Goal: Information Seeking & Learning: Learn about a topic

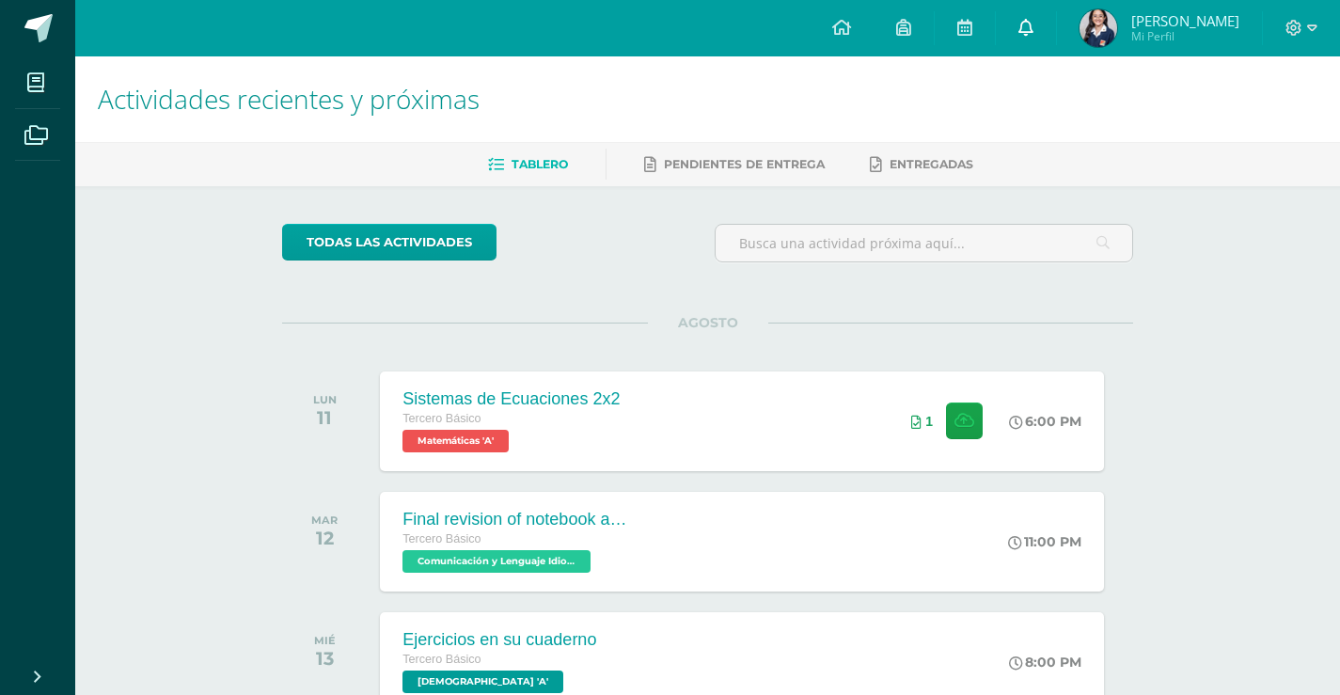
click at [1055, 15] on link at bounding box center [1026, 28] width 60 height 56
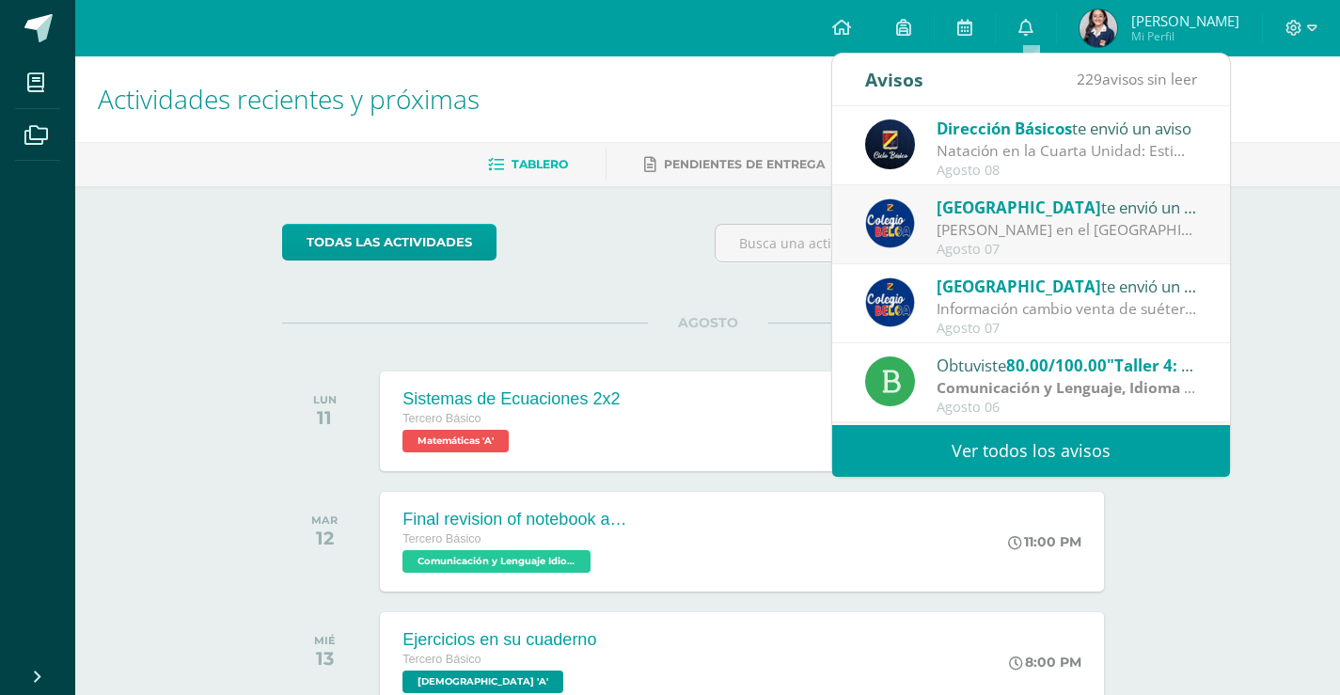
click at [1136, 145] on div "Natación en la Cuarta Unidad: Estimados padres y madres de familia: Reciban un …" at bounding box center [1068, 151] width 262 height 22
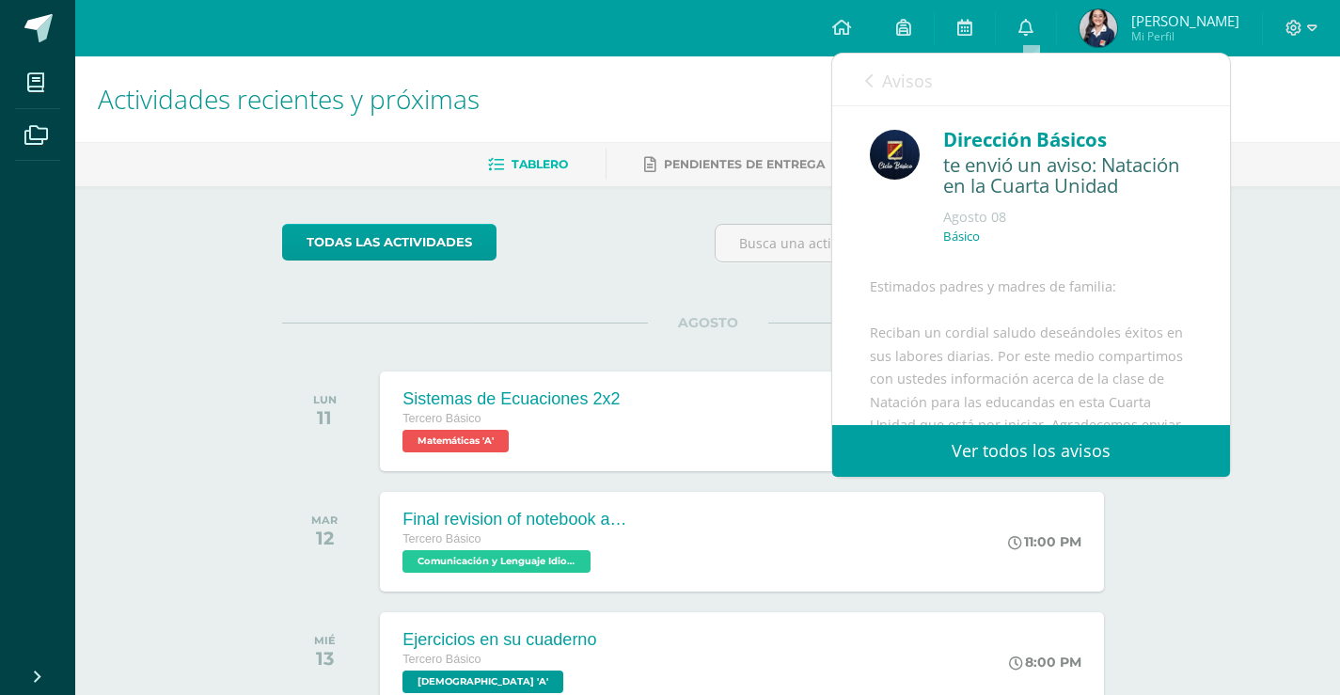
scroll to position [282, 0]
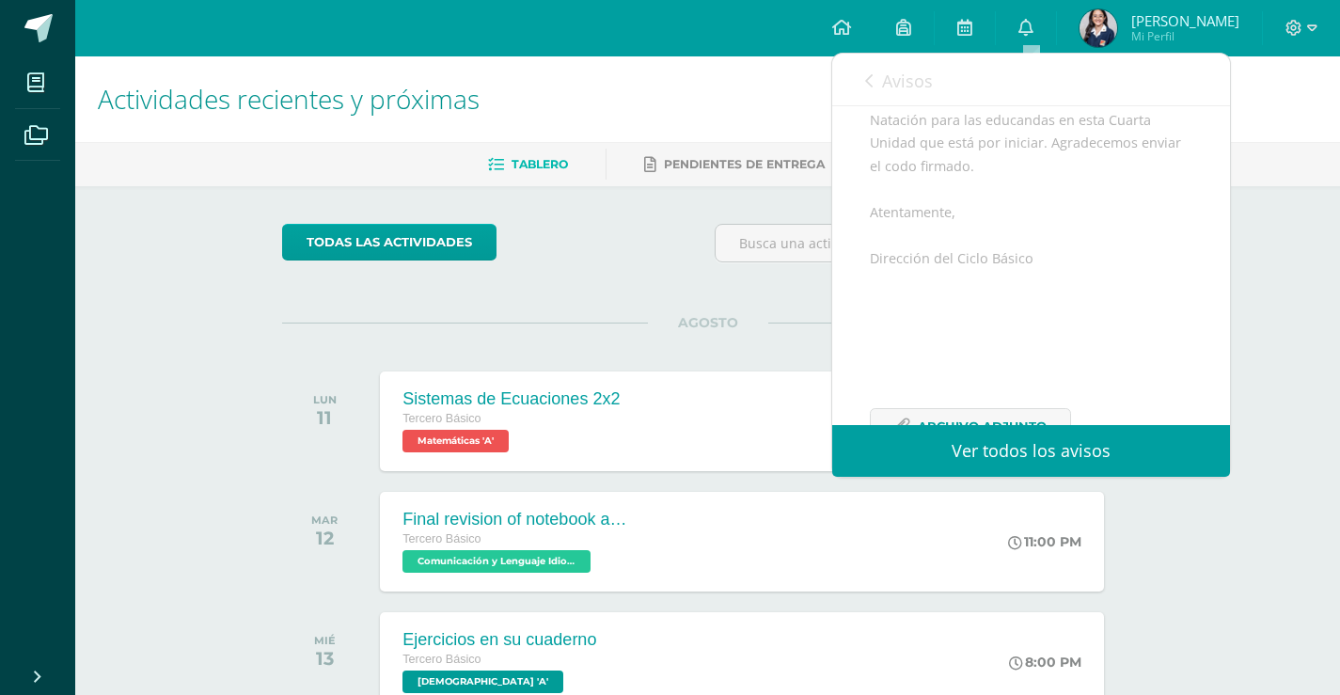
click at [1054, 457] on link "Ver todos los avisos" at bounding box center [1031, 451] width 398 height 52
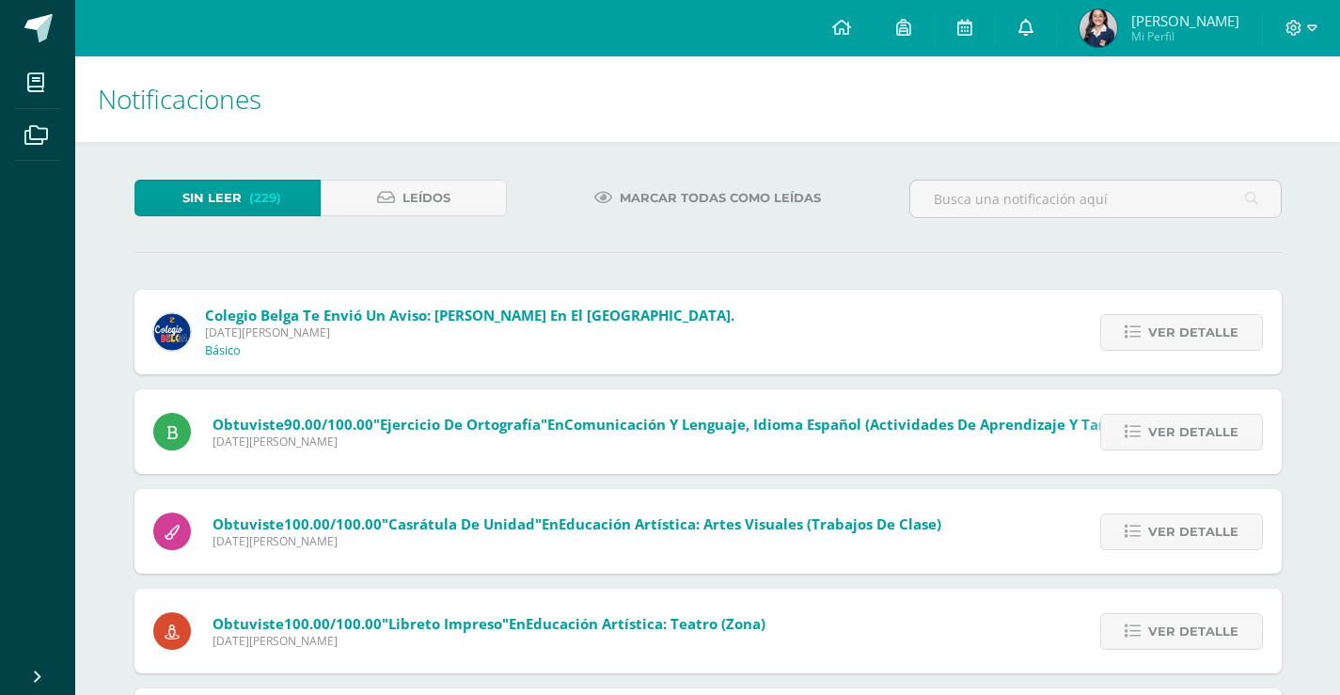
click at [1010, 25] on link at bounding box center [1026, 28] width 60 height 56
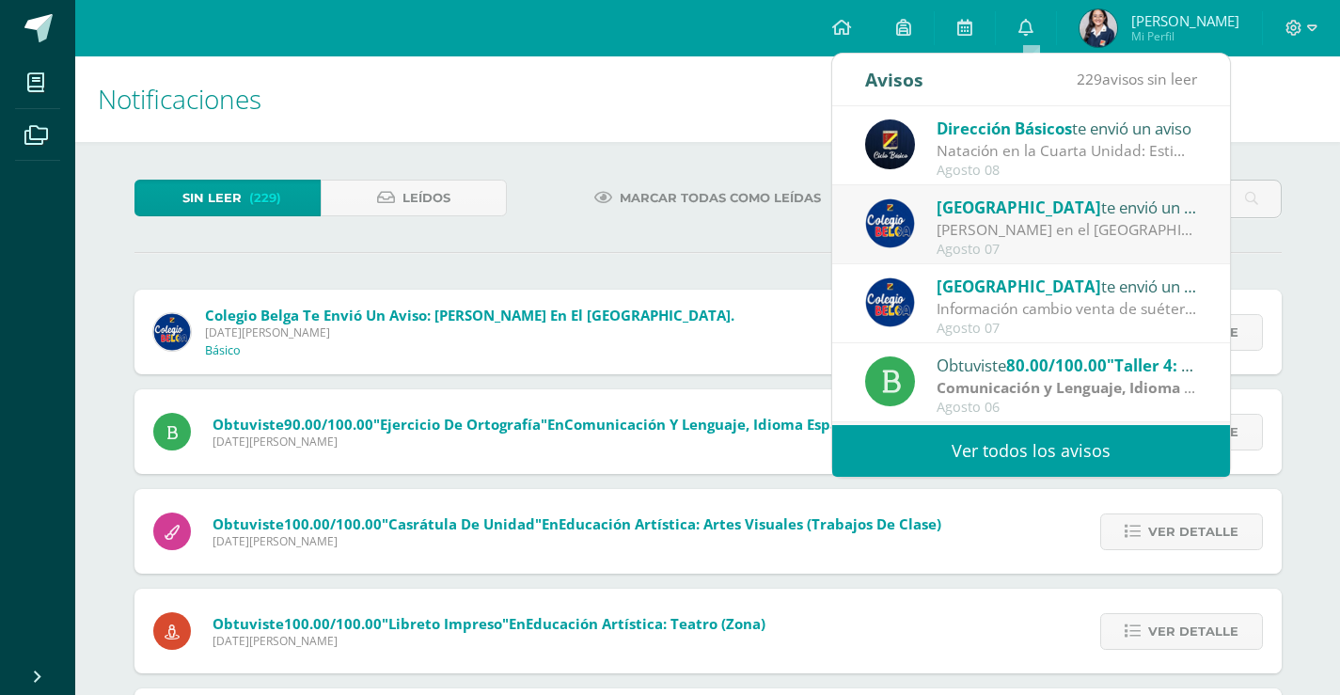
click at [1029, 145] on div "Natación en la Cuarta Unidad: Estimados padres y madres de familia: Reciban un …" at bounding box center [1068, 151] width 262 height 22
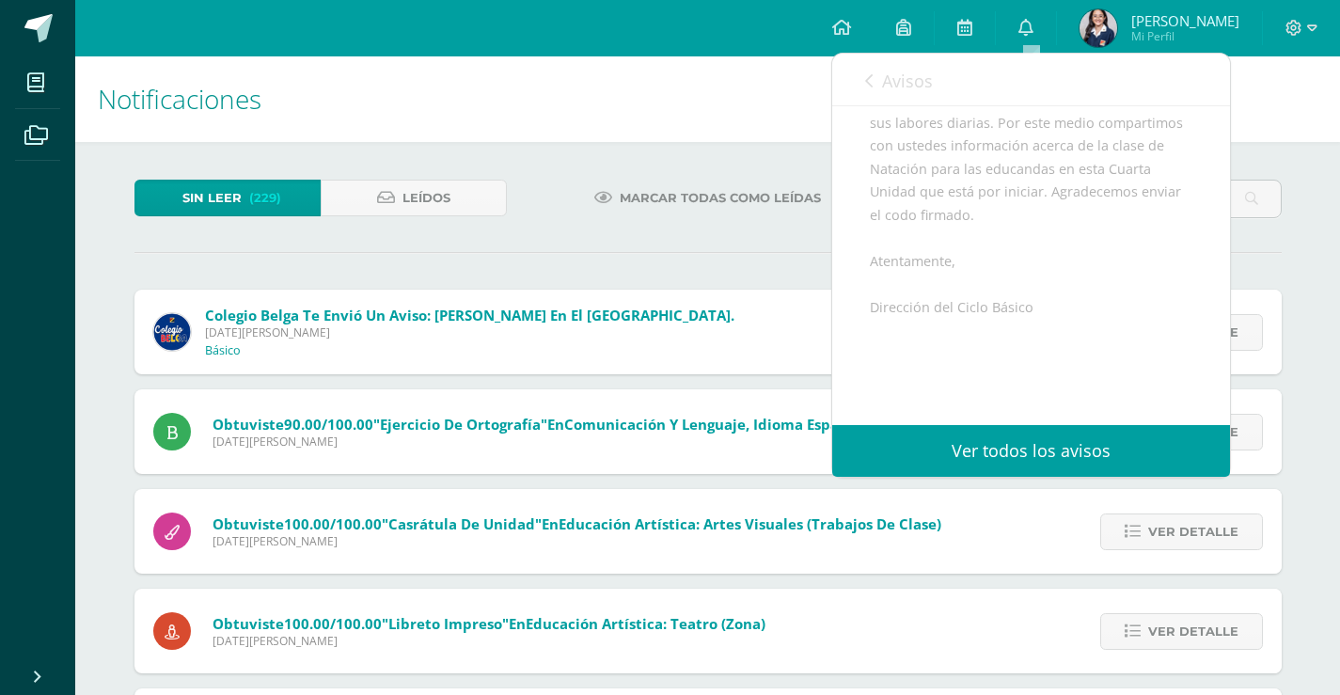
scroll to position [389, 0]
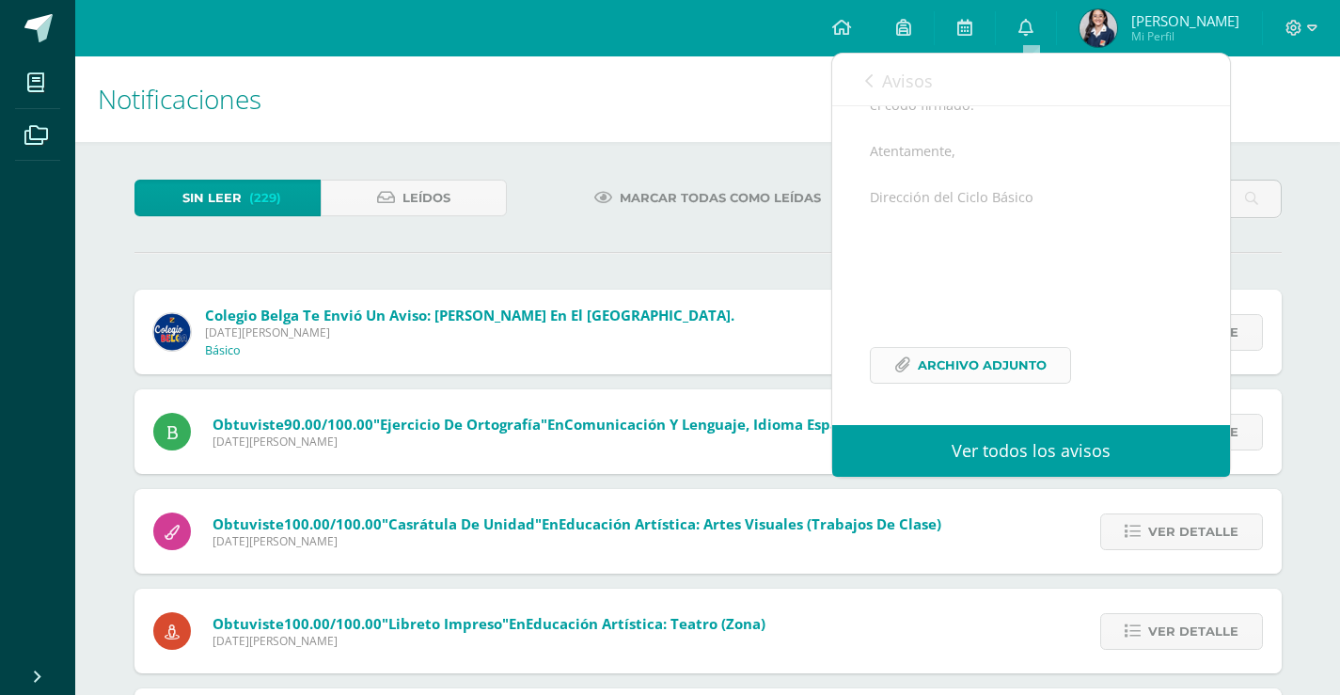
click at [1035, 350] on span "Archivo Adjunto" at bounding box center [982, 365] width 129 height 35
drag, startPoint x: 475, startPoint y: 111, endPoint x: 464, endPoint y: 103, distance: 14.1
click at [470, 106] on h1 "Notificaciones" at bounding box center [708, 99] width 1220 height 86
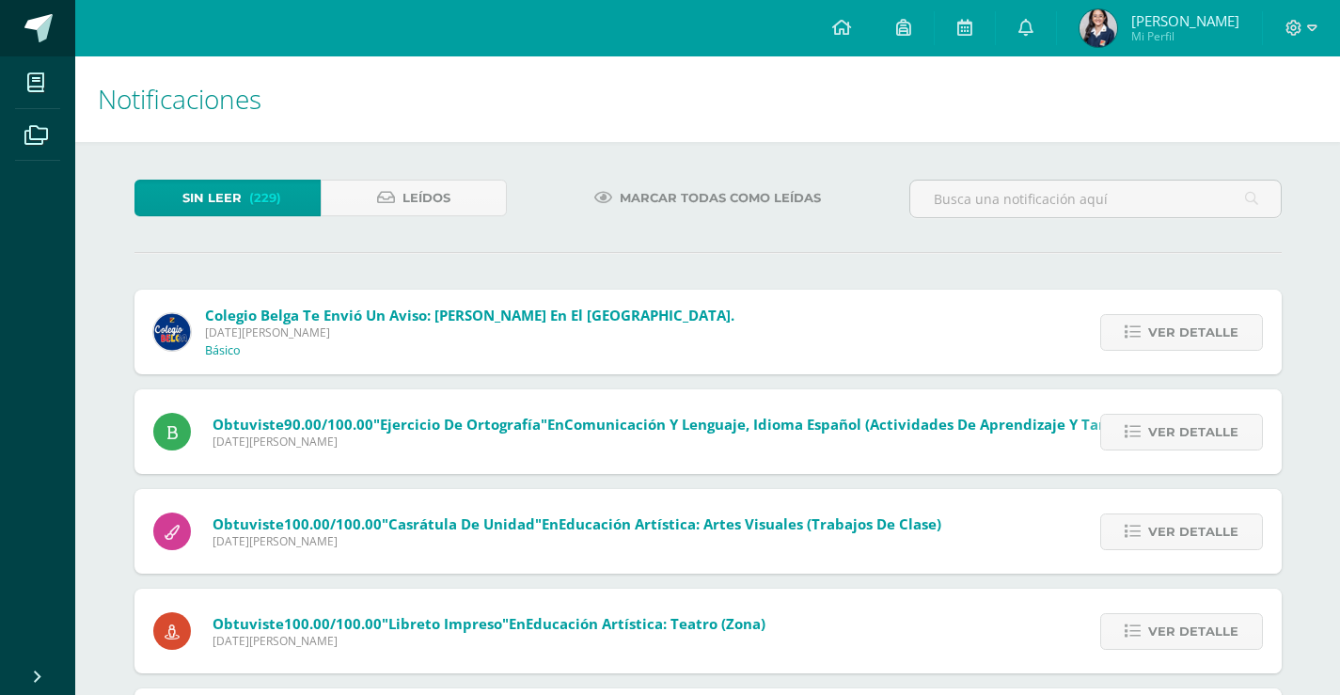
click at [38, 24] on span at bounding box center [38, 28] width 28 height 28
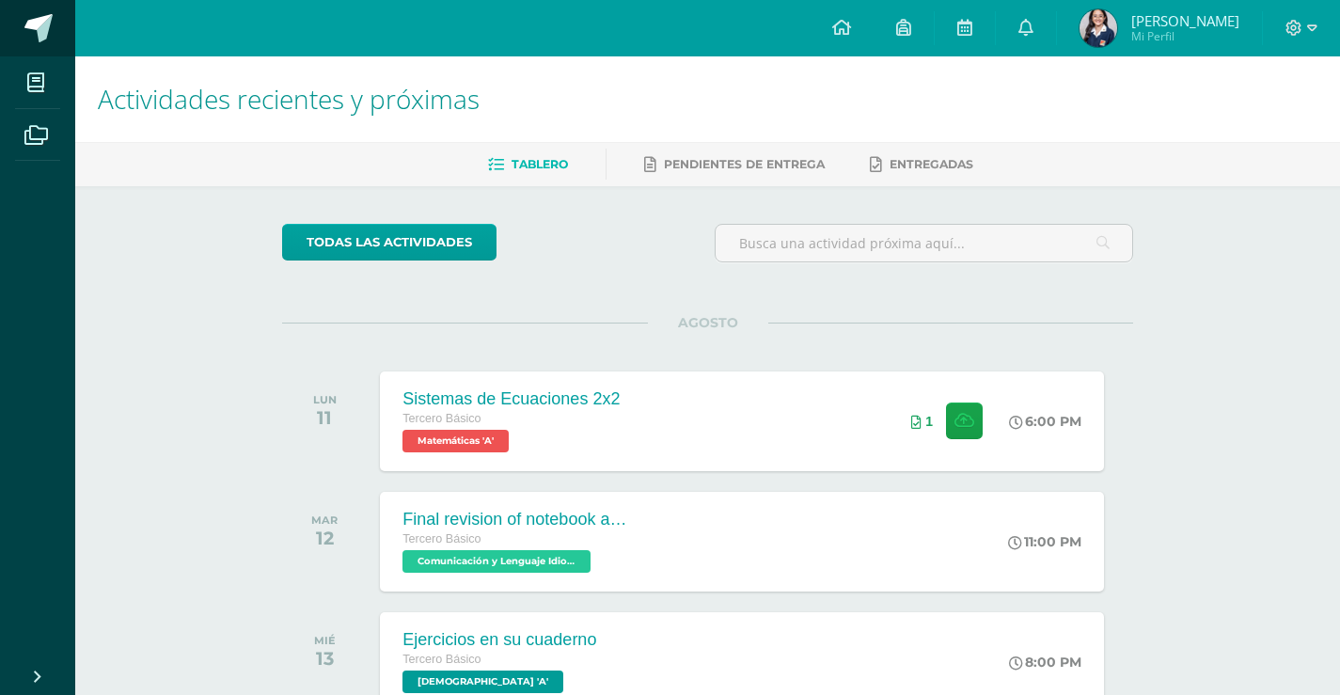
click at [28, 25] on span at bounding box center [38, 28] width 28 height 28
click at [1143, 269] on div "todas las Actividades No tienes actividades Échale un vistazo a los demás perío…" at bounding box center [708, 689] width 927 height 1006
click at [1213, 325] on div "Actividades recientes y próximas Tablero Pendientes de entrega Entregadas todas…" at bounding box center [707, 623] width 1265 height 1135
click at [41, 38] on span at bounding box center [38, 28] width 28 height 28
click at [1175, 262] on div "Actividades recientes y próximas Tablero Pendientes de entrega Entregadas todas…" at bounding box center [707, 623] width 1265 height 1135
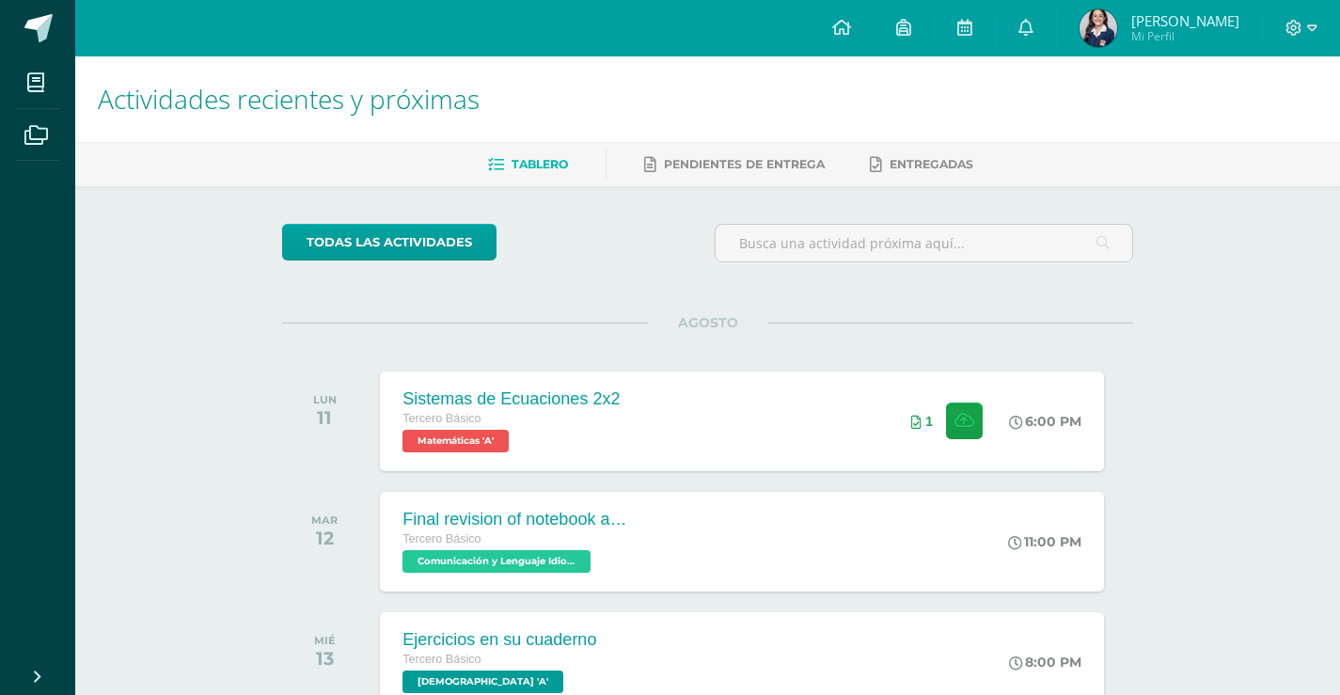
scroll to position [94, 0]
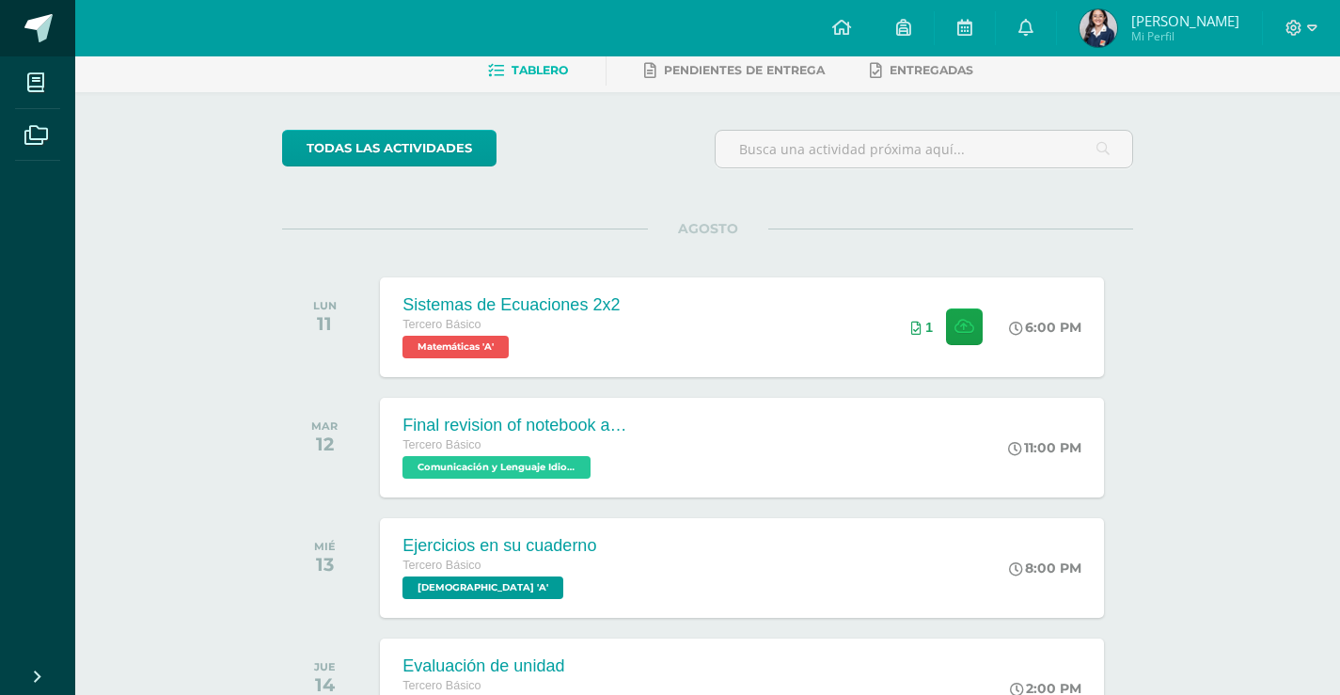
click at [67, 41] on span at bounding box center [103, 29] width 88 height 40
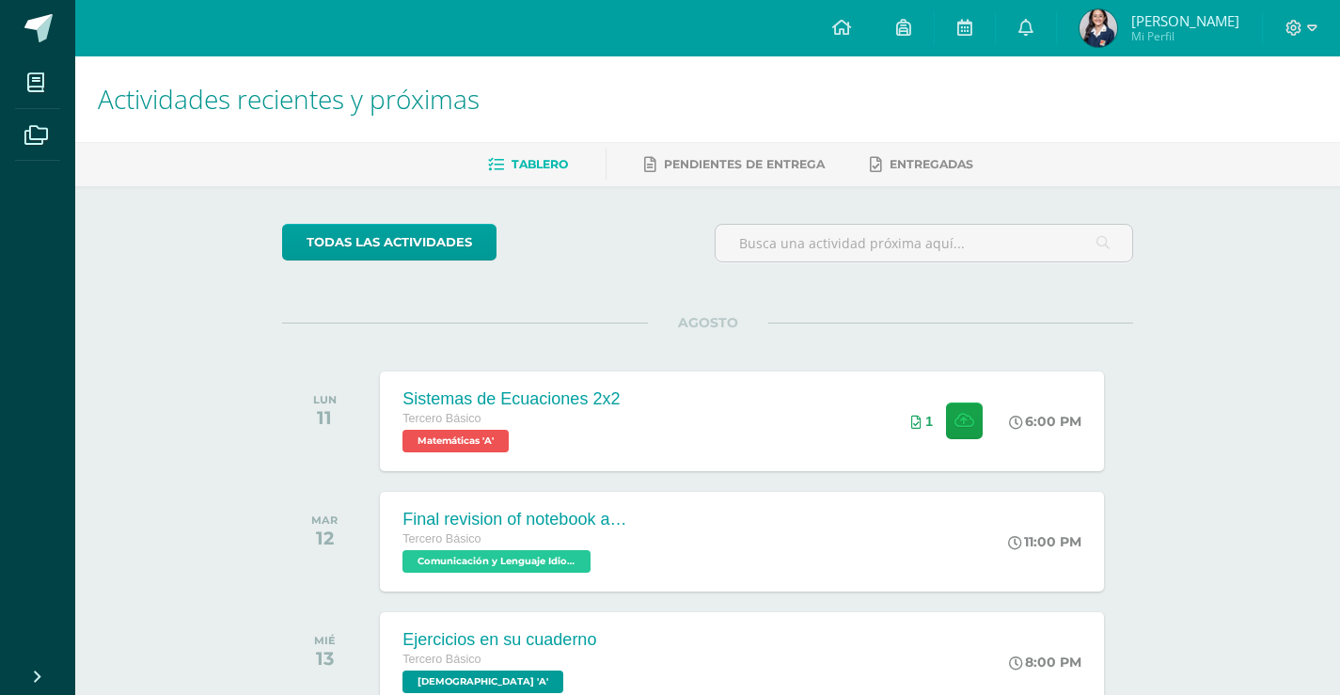
drag, startPoint x: 1188, startPoint y: 534, endPoint x: 1184, endPoint y: 545, distance: 11.0
click at [1188, 534] on div "Actividades recientes y próximas Tablero Pendientes de entrega Entregadas todas…" at bounding box center [707, 623] width 1265 height 1135
click at [1168, 568] on div "todas las Actividades No tienes actividades Échale un vistazo a los demás perío…" at bounding box center [708, 689] width 927 height 1006
click at [1222, 364] on div "Actividades recientes y próximas Tablero Pendientes de entrega Entregadas todas…" at bounding box center [707, 623] width 1265 height 1135
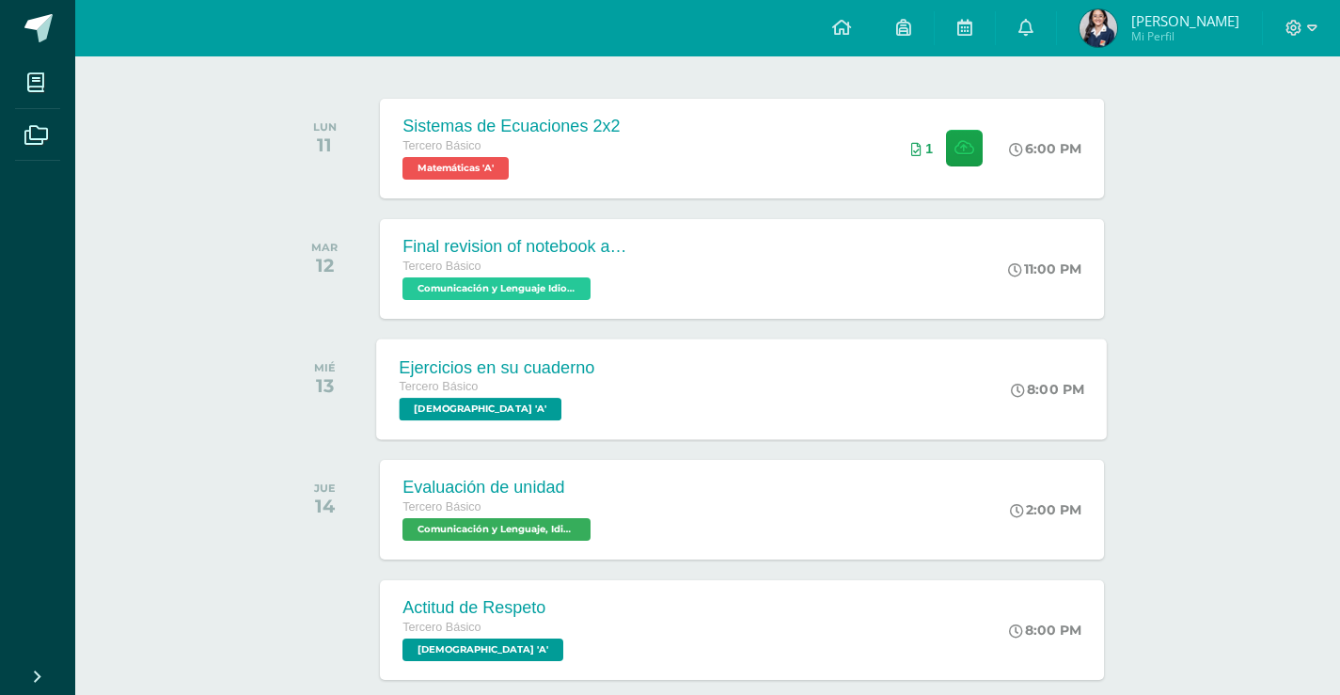
scroll to position [282, 0]
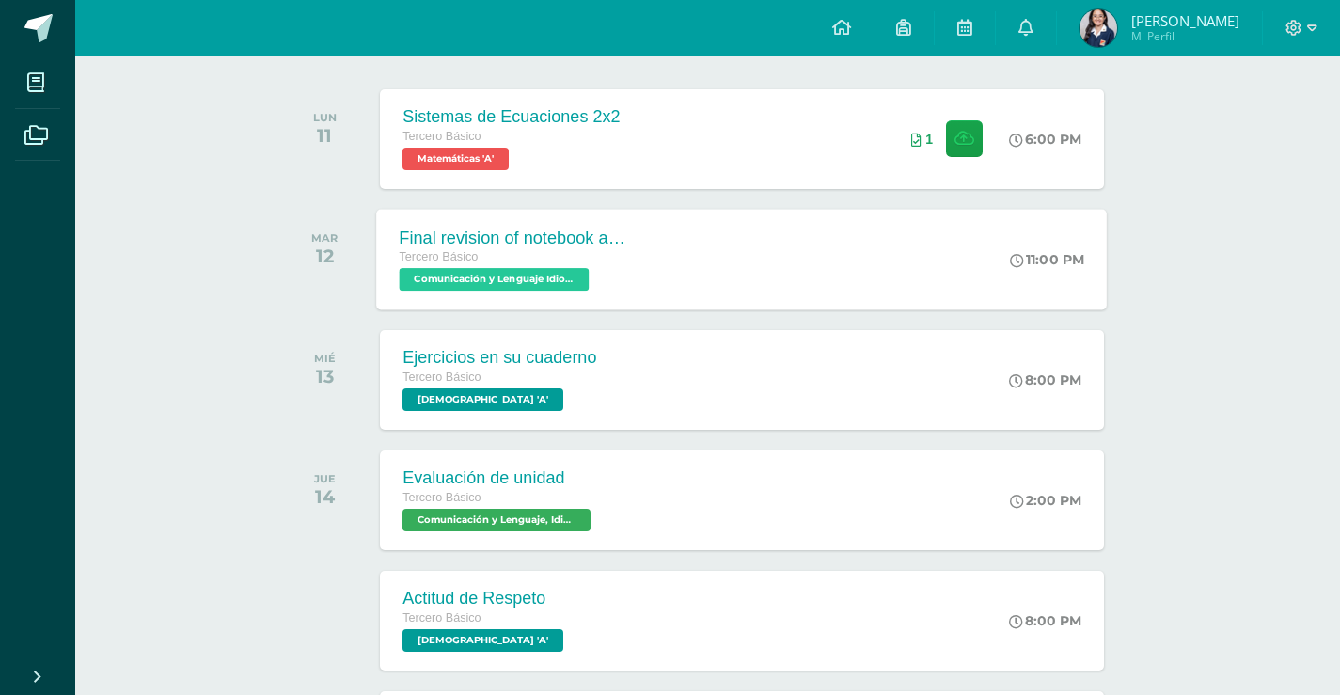
click at [822, 266] on div "Final revision of notebook and book Tercero Básico Comunicación y Lenguaje Idio…" at bounding box center [742, 259] width 731 height 101
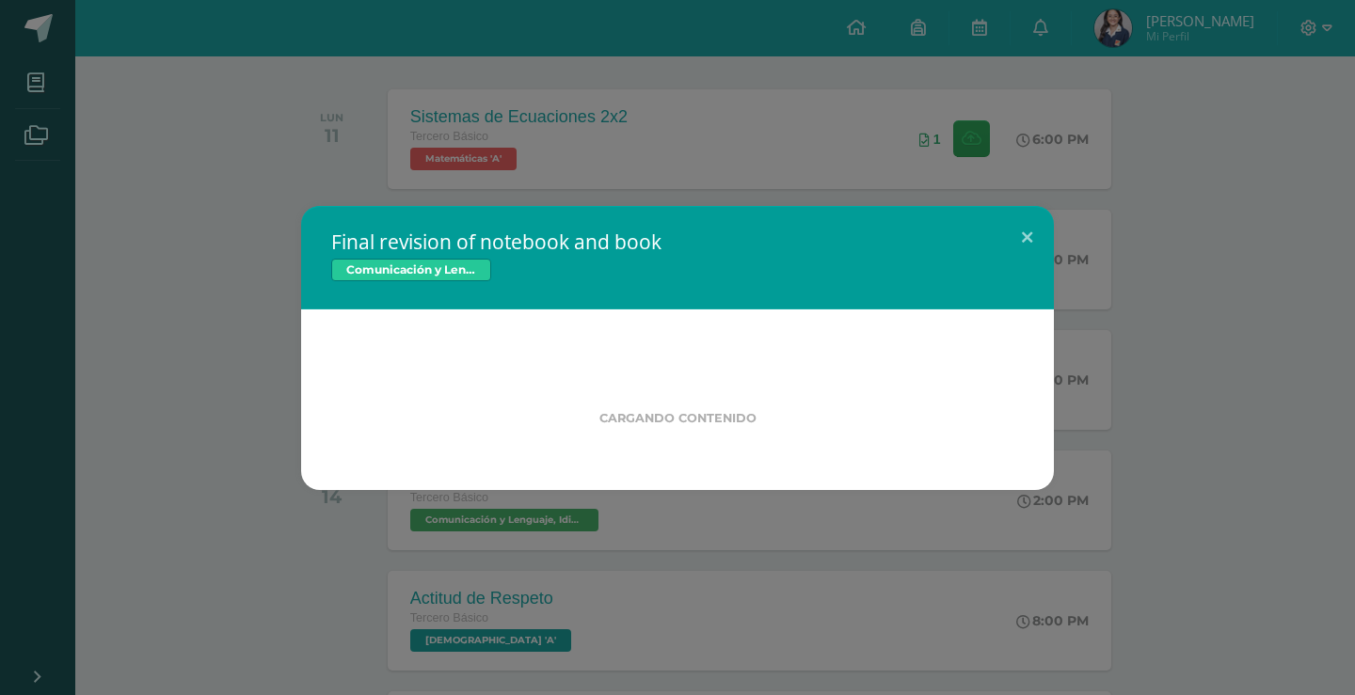
click at [1324, 420] on div "Final revision of notebook and book Comunicación y Lenguaje Idioma Extranjero I…" at bounding box center [678, 348] width 1340 height 284
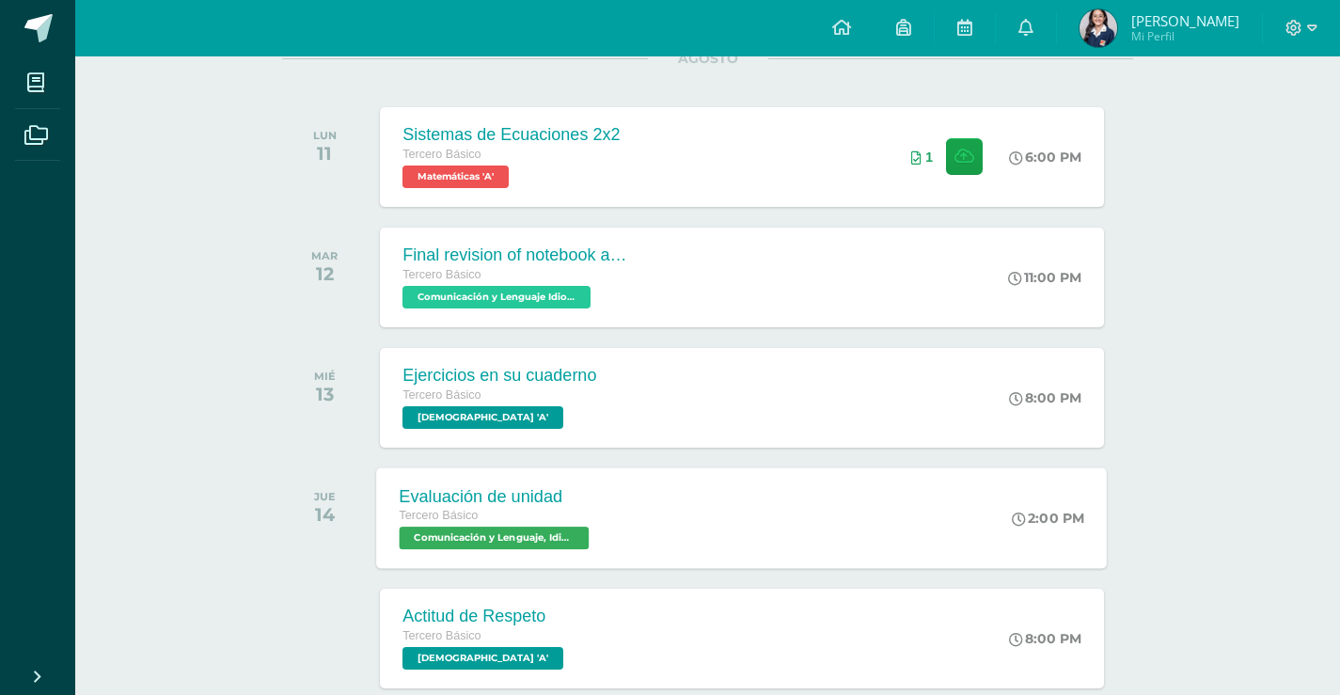
scroll to position [0, 0]
